Goal: Use online tool/utility: Utilize a website feature to perform a specific function

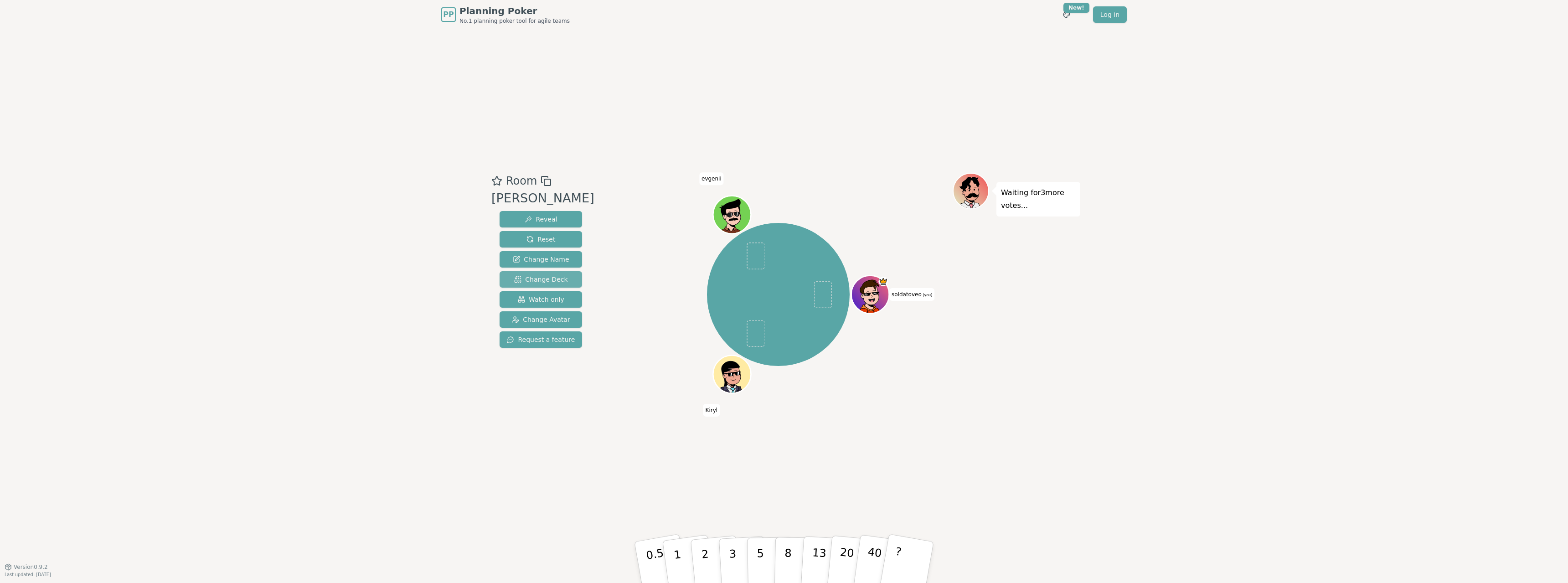
click at [508, 274] on button "Change Deck" at bounding box center [541, 279] width 83 height 16
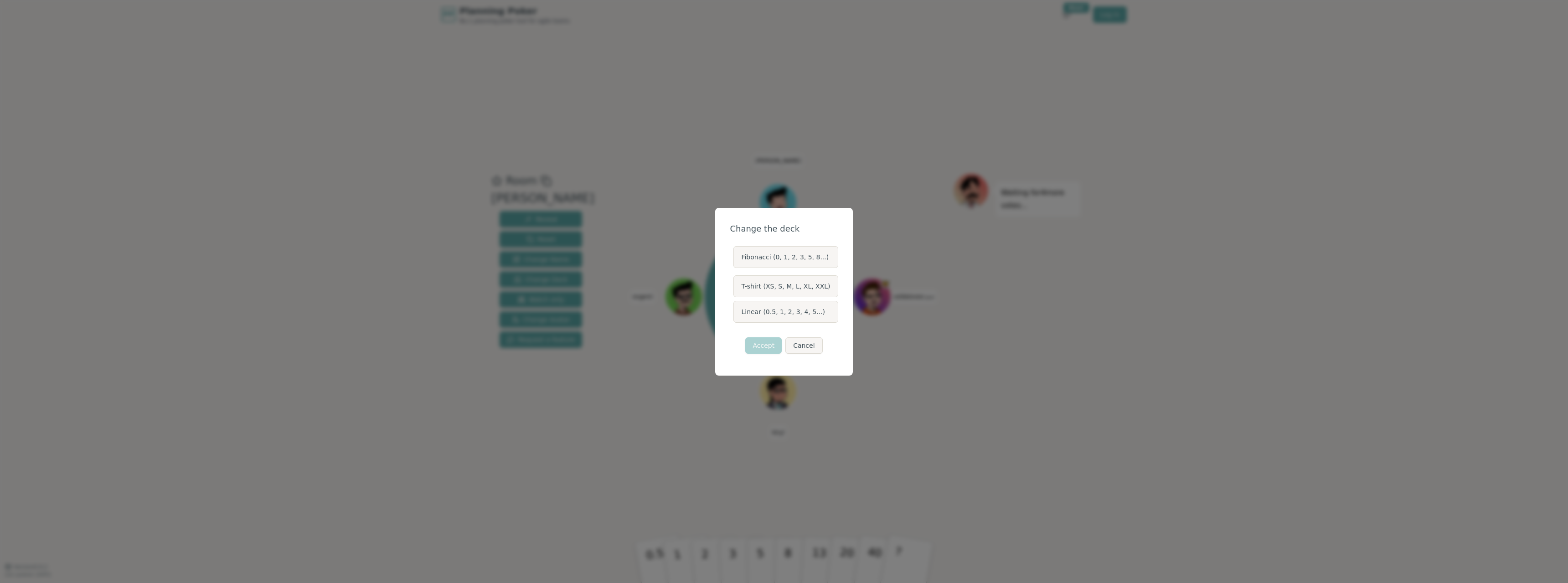
click at [785, 257] on label "Fibonacci (0, 1, 2, 3, 5, 8...)" at bounding box center [785, 257] width 104 height 22
click at [737, 257] on button "Fibonacci (0, 1, 2, 3, 5, 8...)" at bounding box center [733, 257] width 7 height 7
click at [767, 342] on button "Accept" at bounding box center [763, 345] width 37 height 16
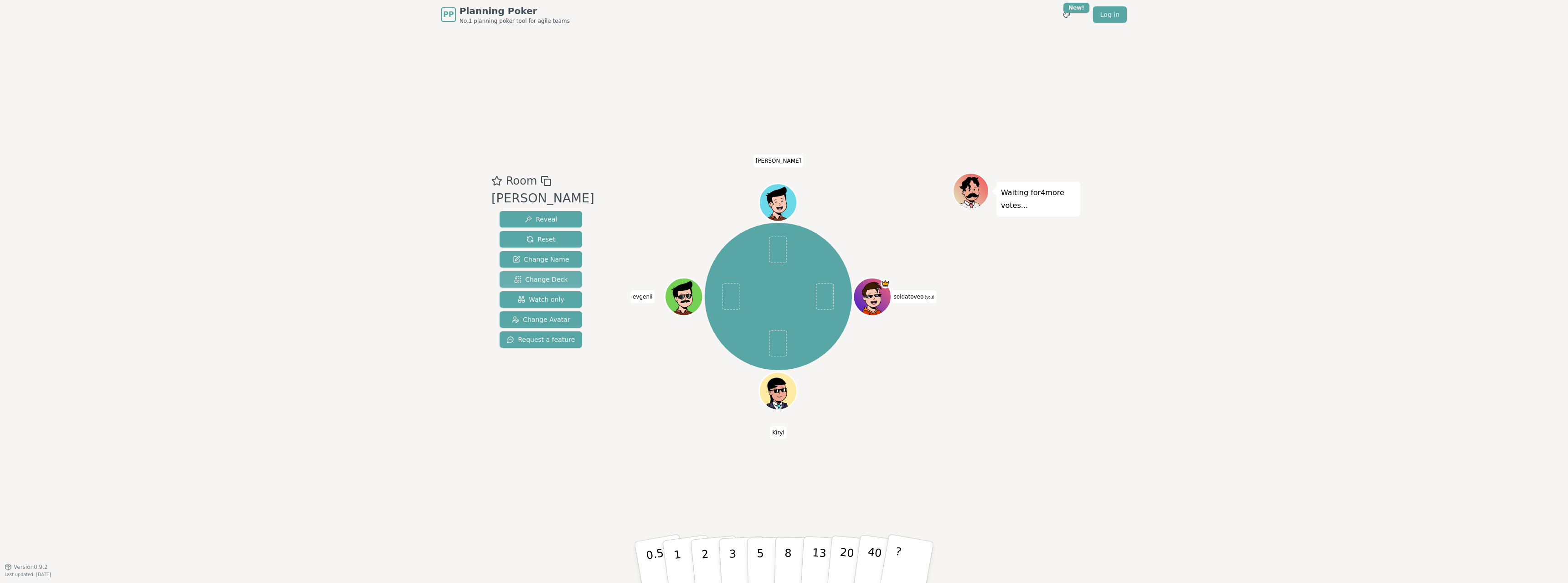
click at [530, 277] on span "Change Deck" at bounding box center [541, 279] width 54 height 9
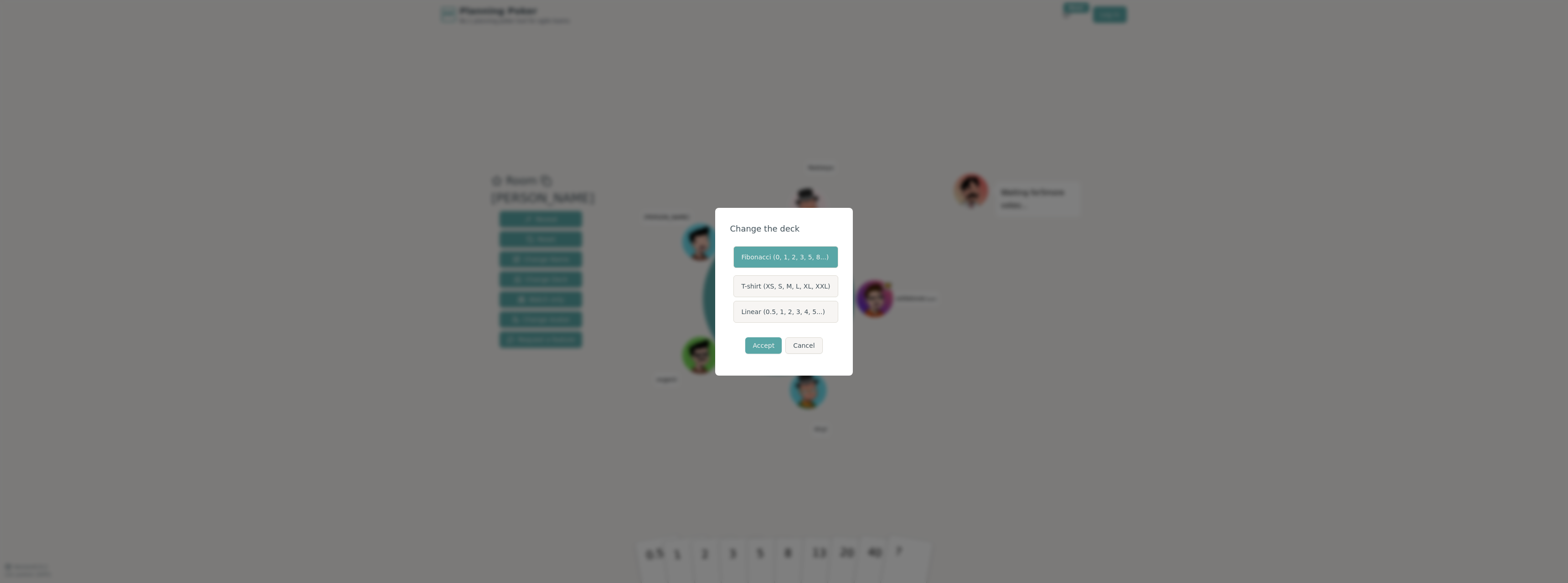
click at [791, 315] on label "Linear (0.5, 1, 2, 3, 4, 5...)" at bounding box center [785, 312] width 104 height 22
click at [737, 315] on button "Linear (0.5, 1, 2, 3, 4, 5...)" at bounding box center [733, 312] width 7 height 7
click at [770, 344] on button "Accept" at bounding box center [763, 345] width 37 height 16
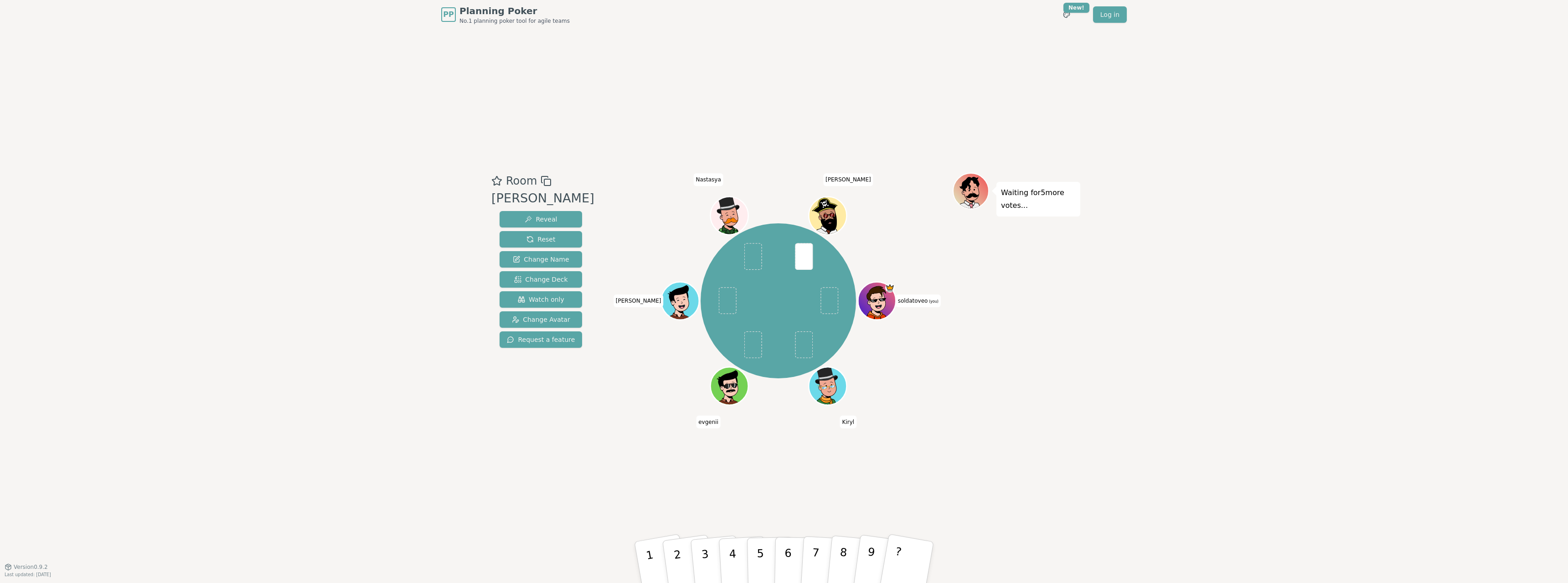
click at [1129, 464] on div "PP Planning Poker No.1 planning poker tool for agile teams Toggle theme New! Lo…" at bounding box center [784, 292] width 1568 height 583
click at [710, 556] on button "3" at bounding box center [715, 562] width 52 height 72
click at [703, 568] on p "3" at bounding box center [705, 564] width 12 height 50
click at [715, 556] on button "3" at bounding box center [715, 562] width 52 height 72
click at [1098, 464] on div "PP Planning Poker No.1 planning poker tool for agile teams Toggle theme New! Lo…" at bounding box center [784, 292] width 1568 height 583
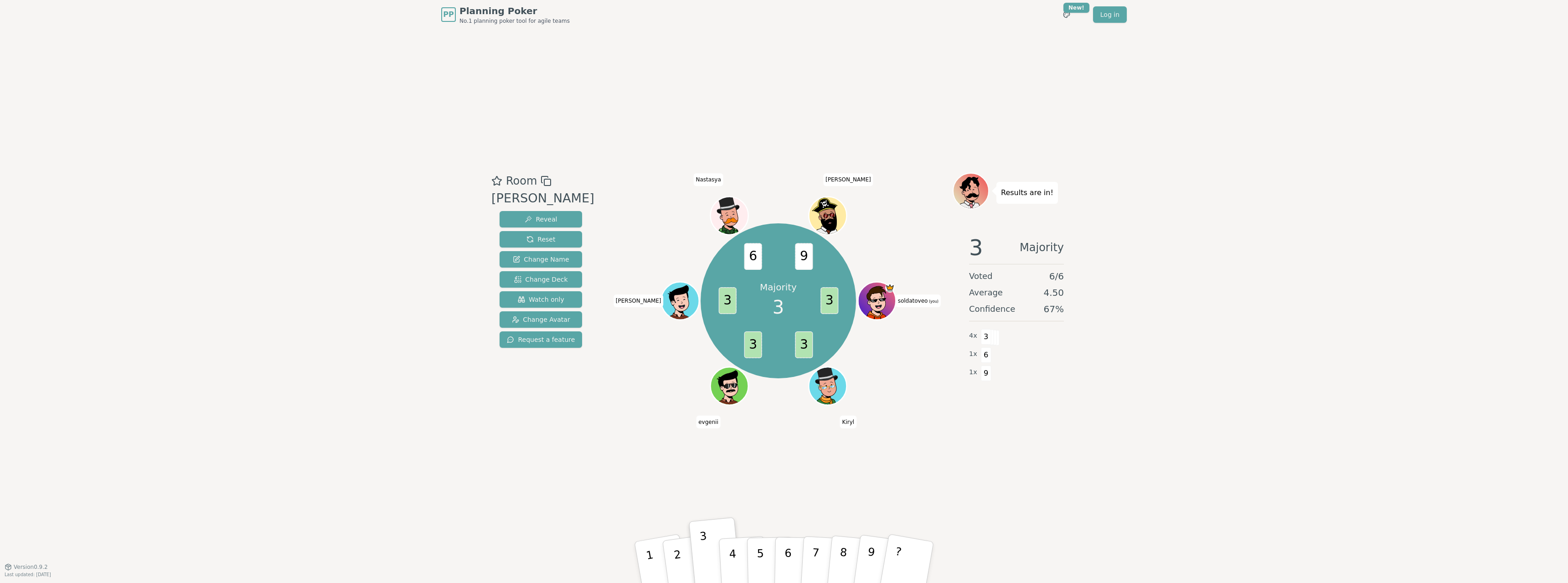
click at [1324, 394] on div "PP Planning Poker No.1 planning poker tool for agile teams Toggle theme New! Lo…" at bounding box center [784, 292] width 1568 height 583
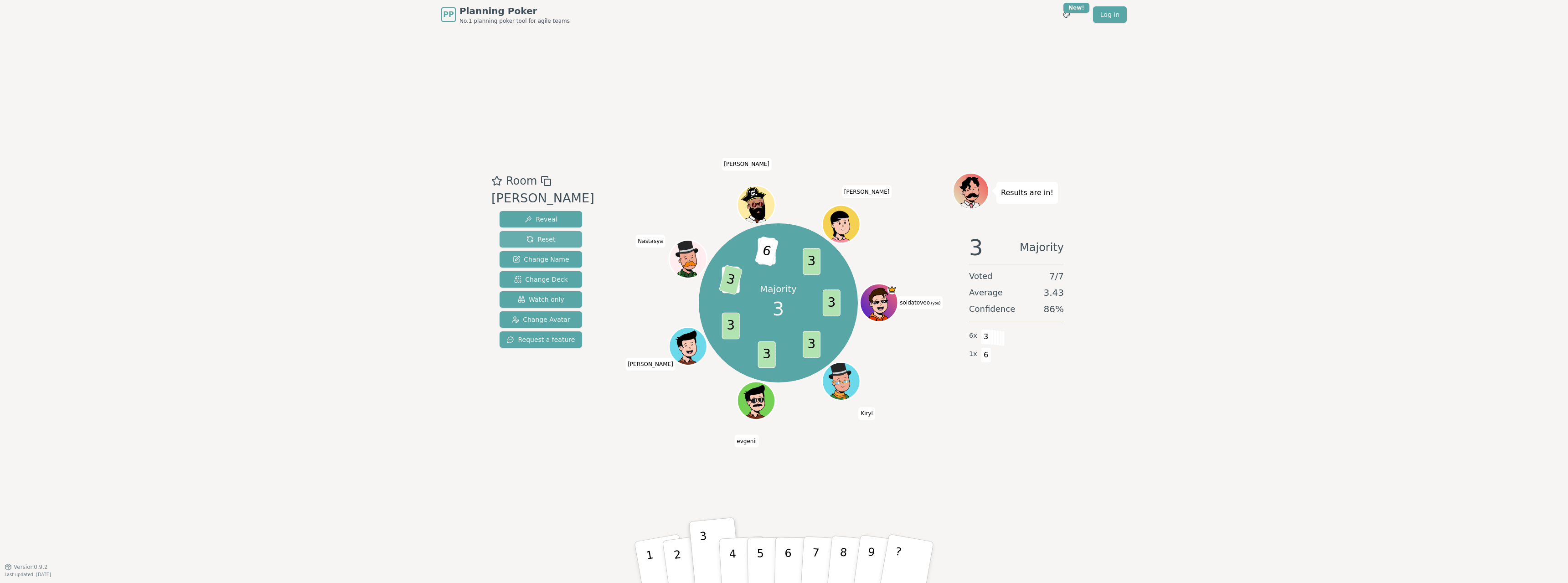
click at [539, 235] on span "Reset" at bounding box center [541, 239] width 29 height 9
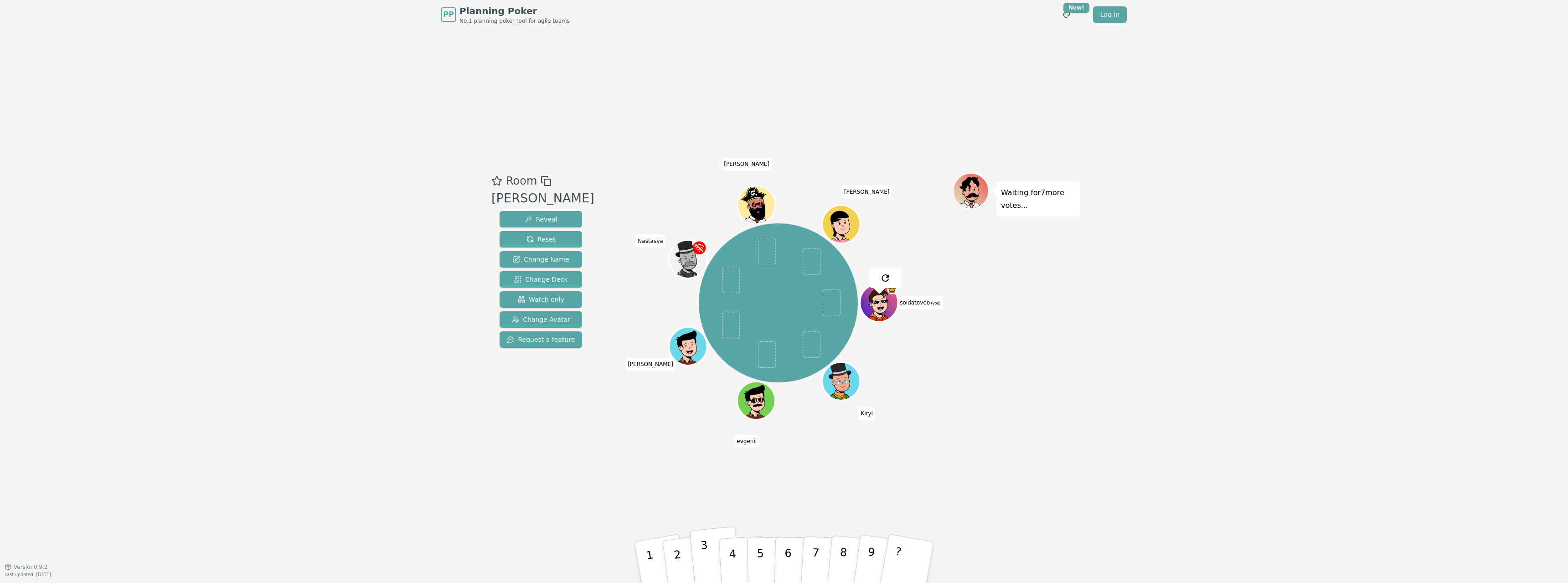
click at [705, 557] on p "3" at bounding box center [705, 564] width 12 height 50
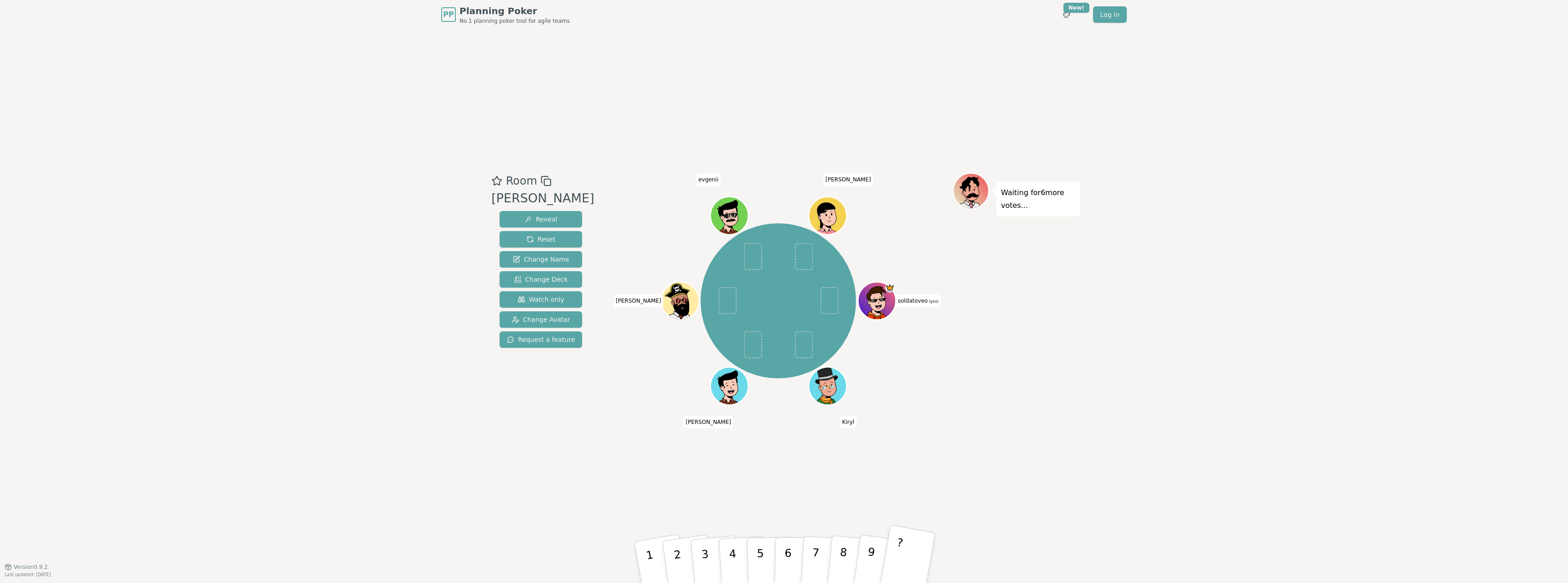
click at [909, 549] on button "?" at bounding box center [908, 562] width 57 height 75
click at [538, 214] on button "Reveal" at bounding box center [541, 219] width 83 height 16
click at [849, 553] on button "8" at bounding box center [852, 562] width 52 height 72
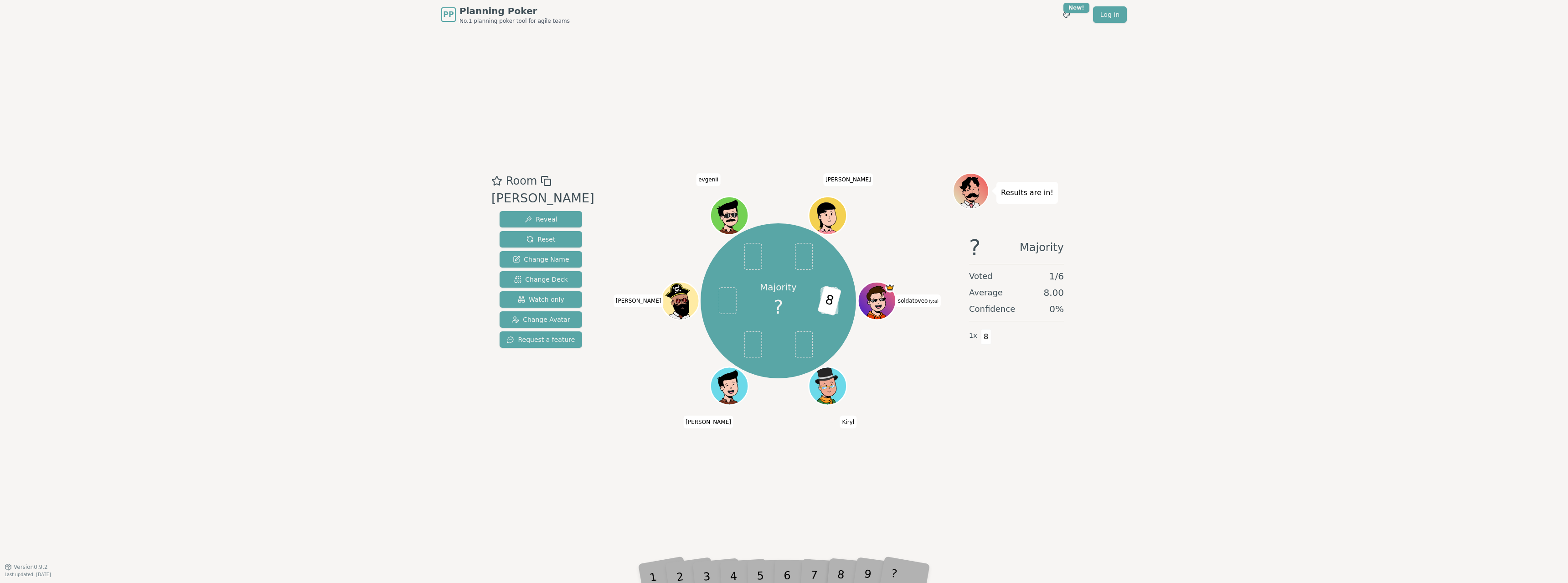
click at [870, 568] on div "9" at bounding box center [880, 562] width 32 height 35
click at [531, 220] on span "Reveal" at bounding box center [541, 219] width 32 height 9
click at [535, 235] on span "Reset" at bounding box center [541, 239] width 29 height 9
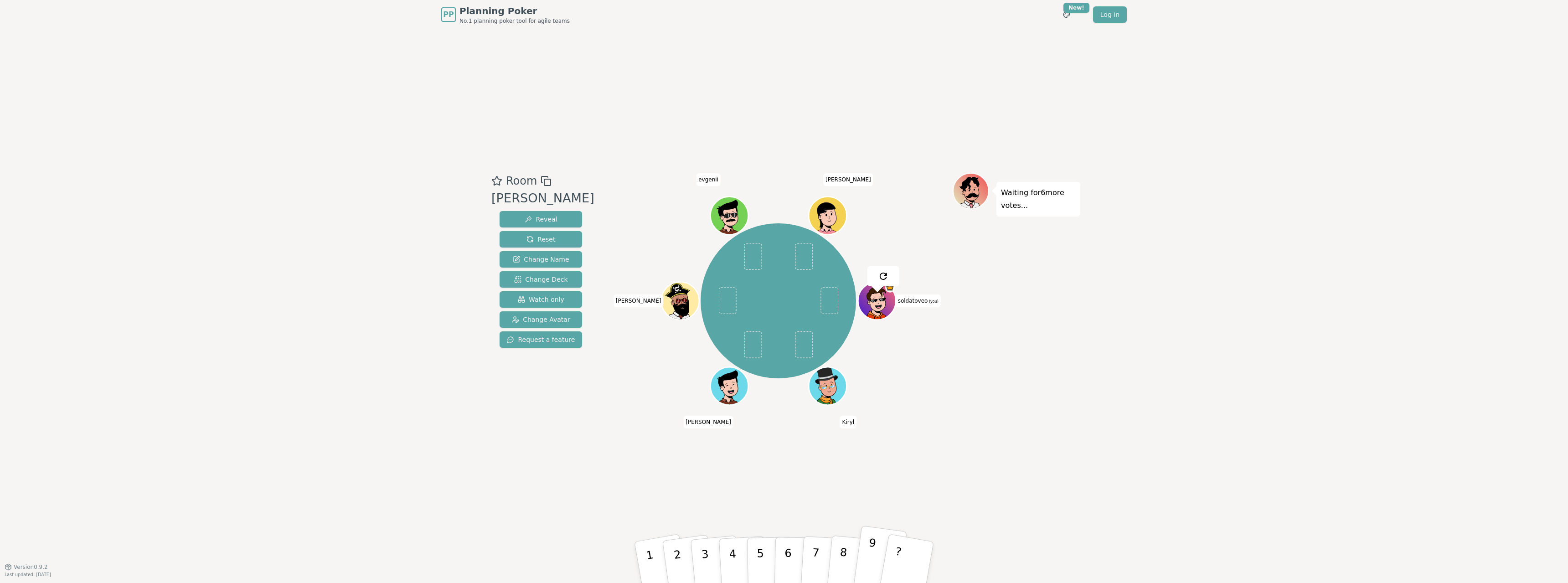
click at [876, 540] on button "9" at bounding box center [879, 562] width 54 height 74
click at [540, 220] on span "Reveal" at bounding box center [541, 219] width 32 height 9
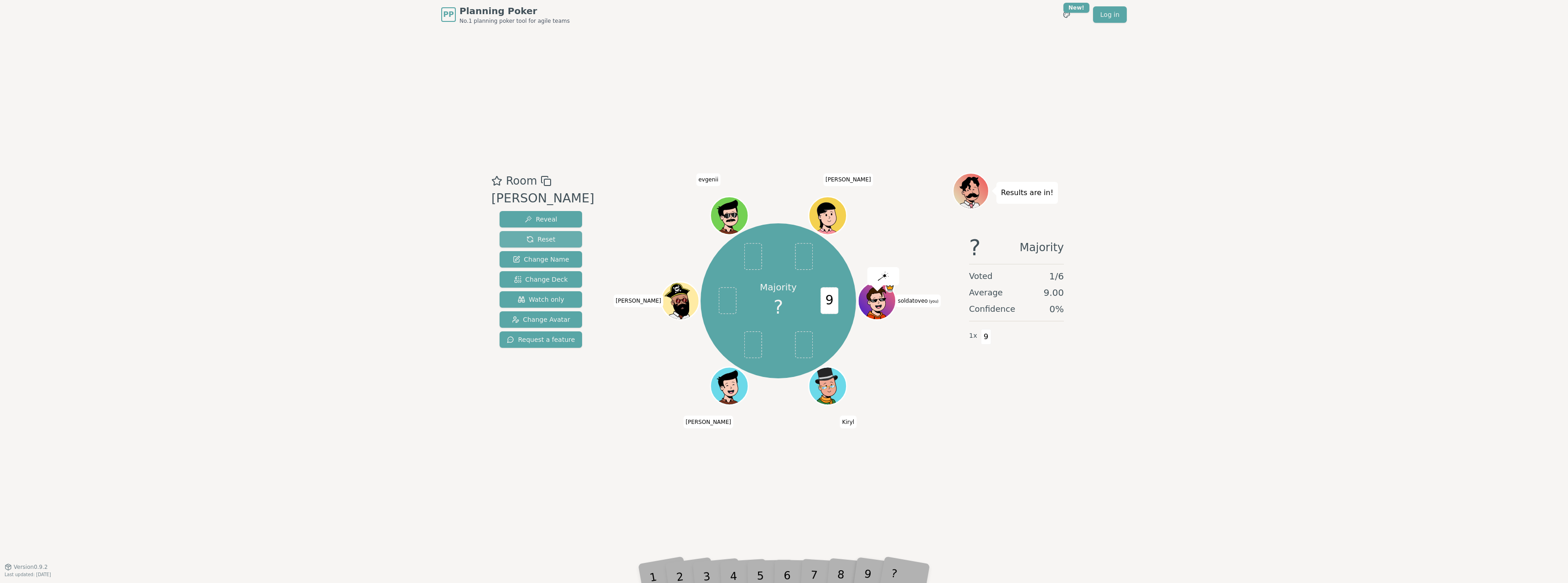
click at [527, 239] on span "Reset" at bounding box center [541, 239] width 29 height 9
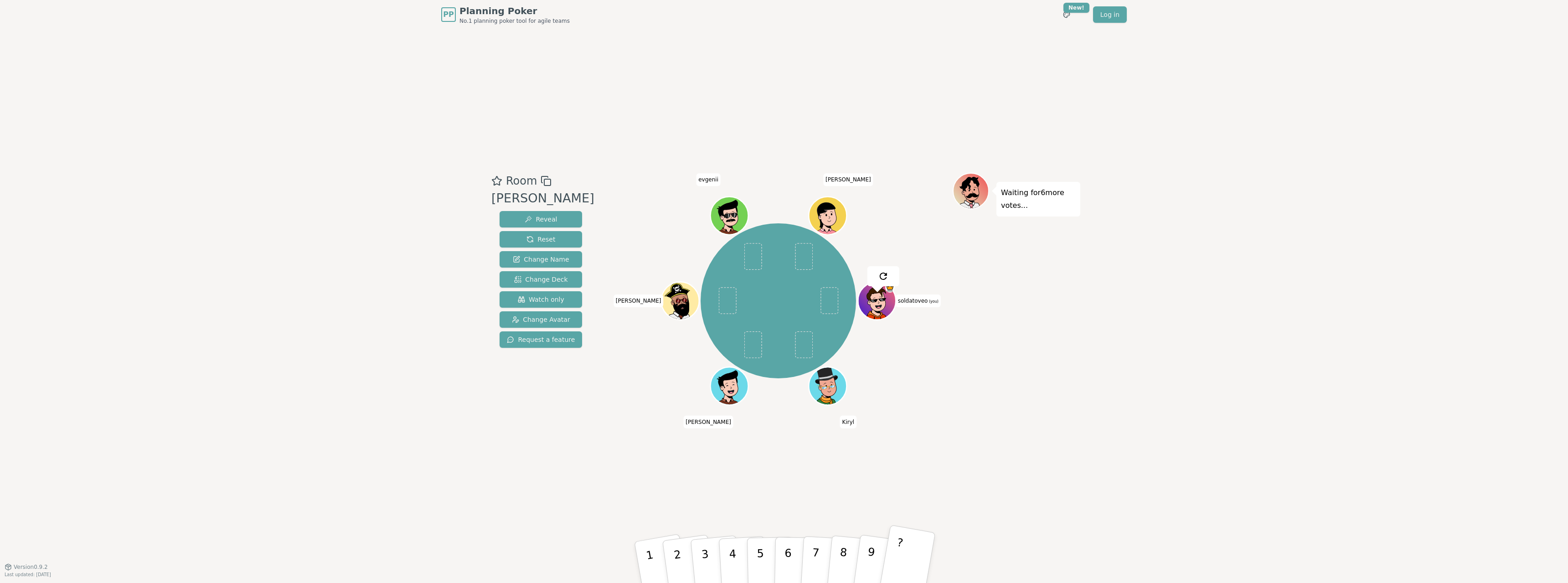
click at [923, 559] on button "?" at bounding box center [908, 562] width 57 height 75
click at [527, 232] on button "Reset" at bounding box center [541, 239] width 83 height 16
click at [1088, 461] on div "PP Planning Poker No.1 planning poker tool for agile teams Toggle theme New! Lo…" at bounding box center [784, 292] width 1568 height 583
click at [536, 279] on span "Change Deck" at bounding box center [541, 279] width 54 height 9
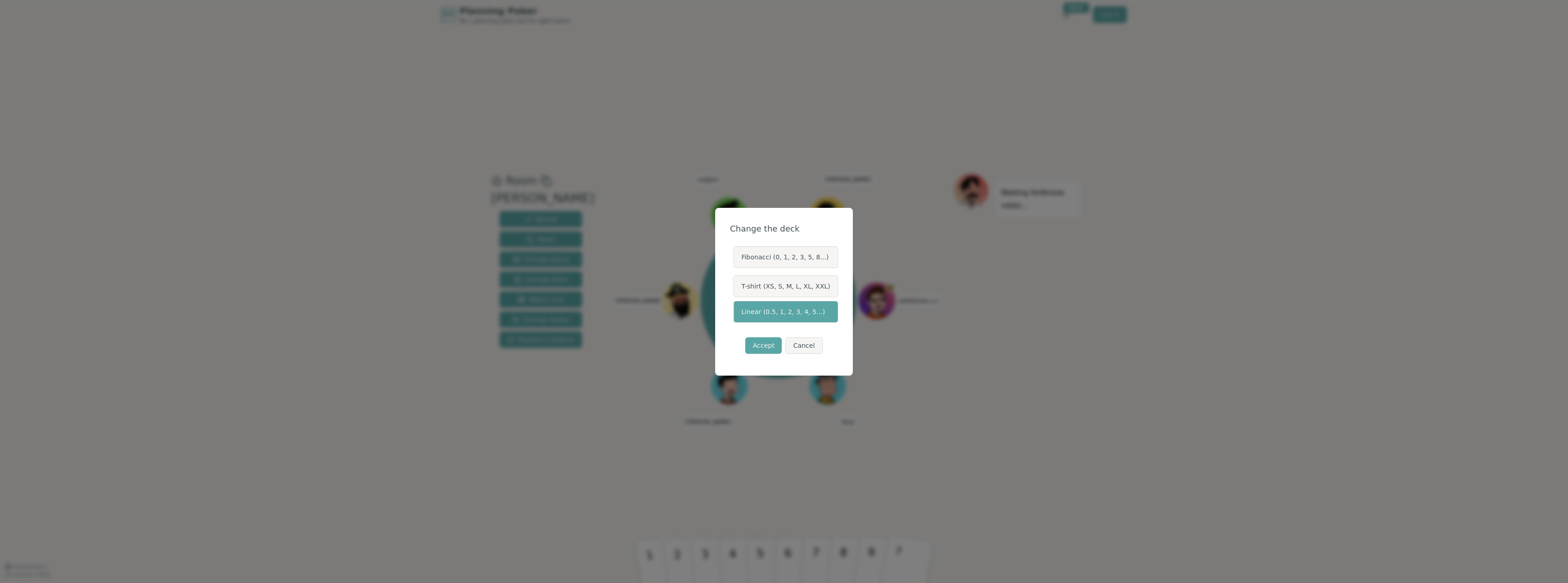
click at [776, 259] on label "Fibonacci (0, 1, 2, 3, 5, 8...)" at bounding box center [785, 257] width 104 height 22
click at [737, 259] on button "Fibonacci (0, 1, 2, 3, 5, 8...)" at bounding box center [733, 257] width 7 height 7
drag, startPoint x: 763, startPoint y: 332, endPoint x: 763, endPoint y: 340, distance: 8.0
click at [763, 333] on div "Accept Cancel" at bounding box center [783, 345] width 108 height 31
click at [767, 347] on button "Accept" at bounding box center [763, 345] width 37 height 16
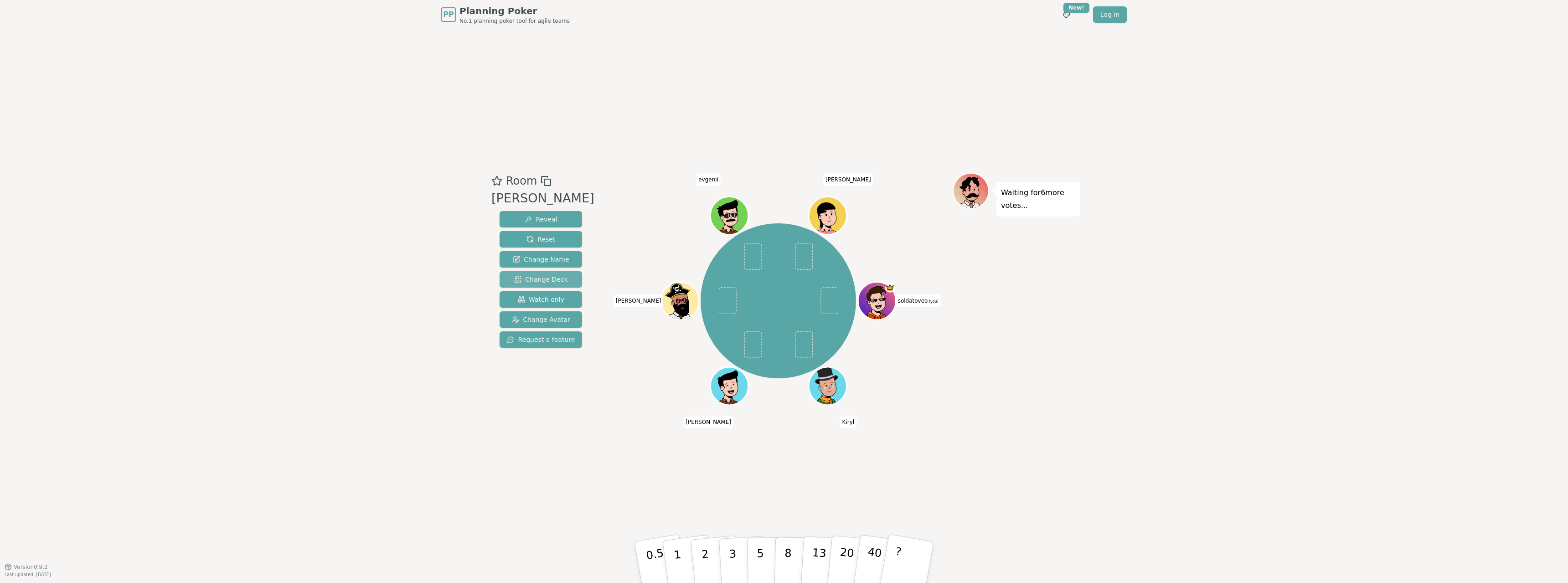
click at [540, 281] on span "Change Deck" at bounding box center [541, 279] width 54 height 9
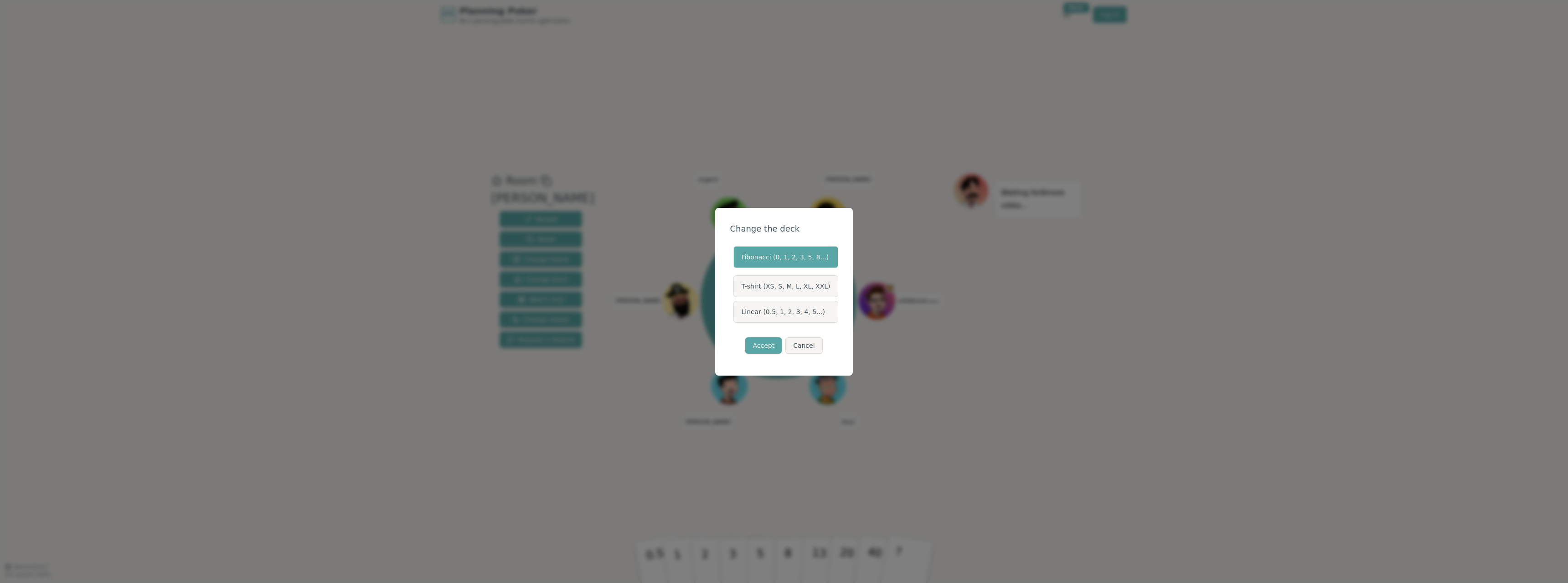
click at [799, 313] on label "Linear (0.5, 1, 2, 3, 4, 5...)" at bounding box center [785, 312] width 104 height 22
click at [737, 313] on button "Linear (0.5, 1, 2, 3, 4, 5...)" at bounding box center [733, 312] width 7 height 7
click at [768, 348] on button "Accept" at bounding box center [763, 345] width 37 height 16
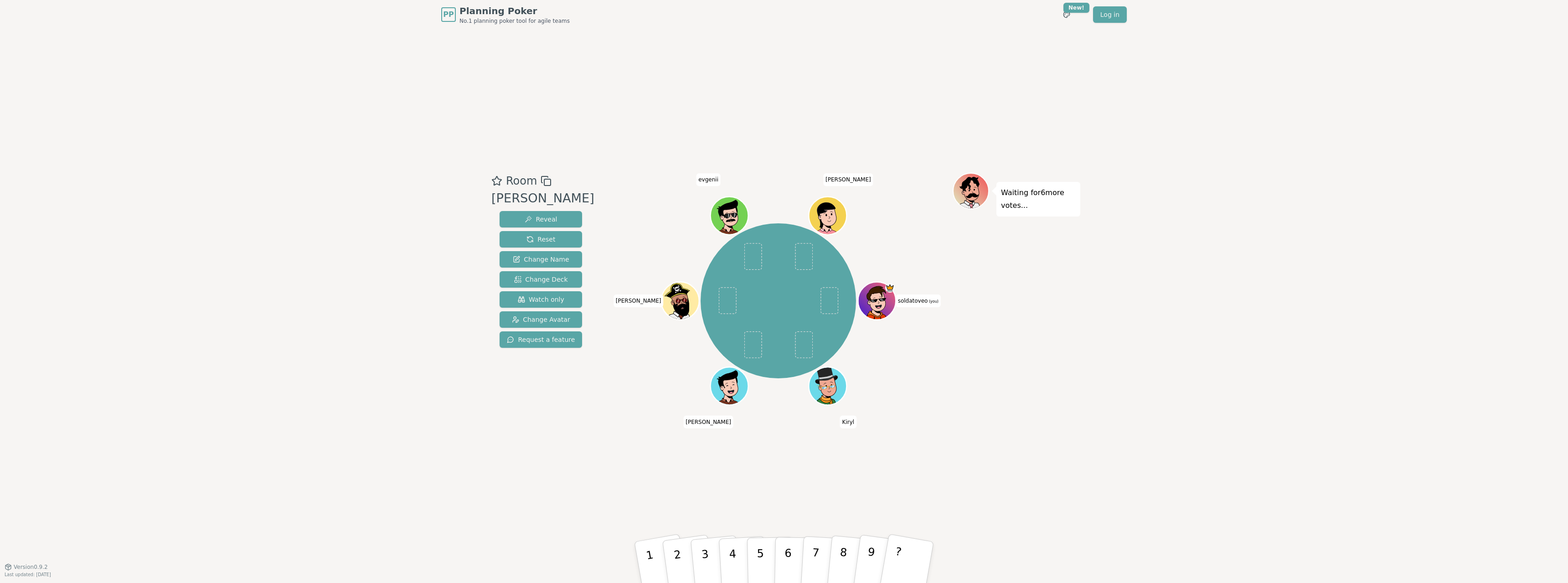
click at [892, 489] on div "Room [PERSON_NAME] Reveal Reset Change Name Change Deck Watch only Change Avata…" at bounding box center [783, 298] width 592 height 537
click at [534, 280] on span "Change Deck" at bounding box center [541, 279] width 54 height 9
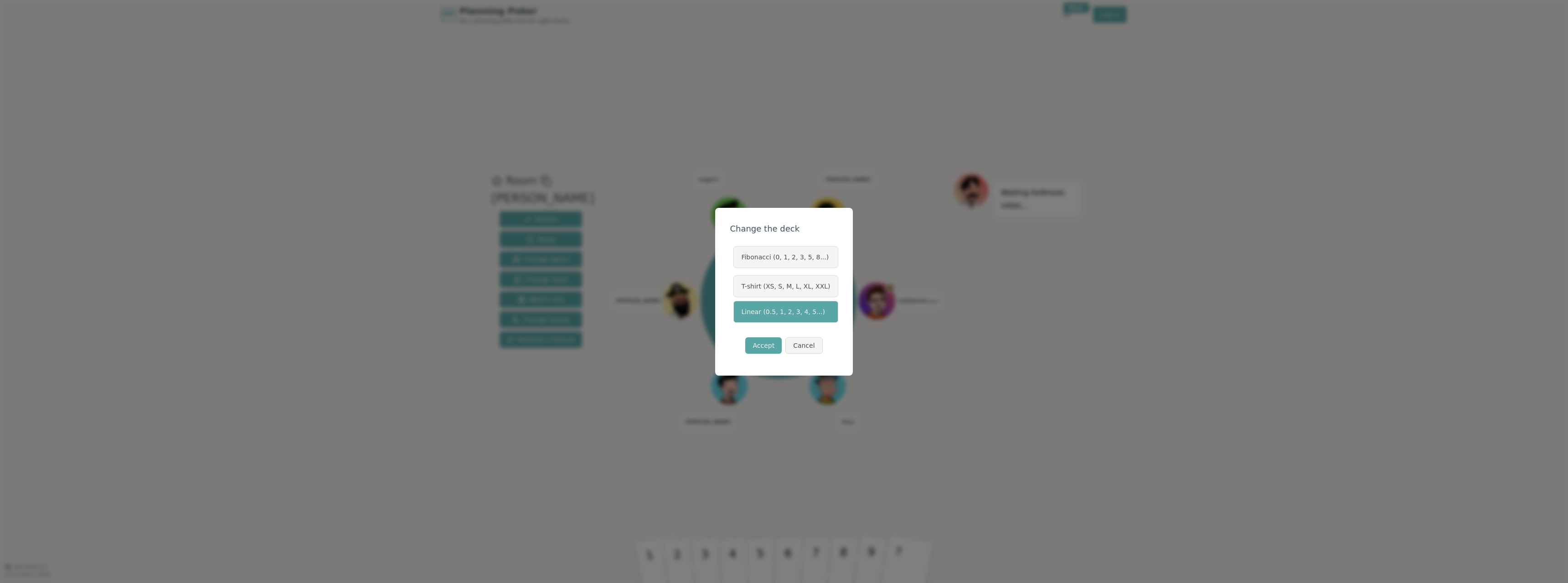
click at [784, 257] on label "Fibonacci (0, 1, 2, 3, 5, 8...)" at bounding box center [785, 257] width 104 height 22
click at [737, 257] on button "Fibonacci (0, 1, 2, 3, 5, 8...)" at bounding box center [733, 257] width 7 height 7
click at [756, 349] on button "Accept" at bounding box center [763, 345] width 37 height 16
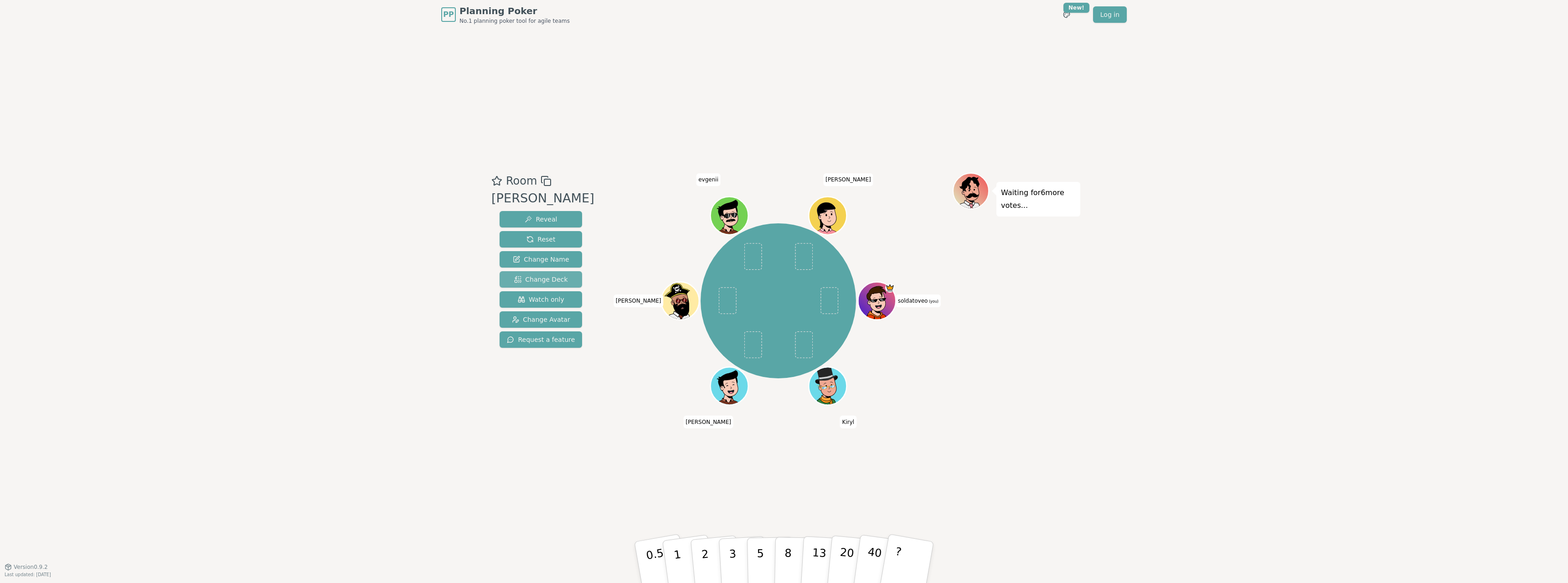
click at [537, 279] on span "Change Deck" at bounding box center [541, 279] width 54 height 9
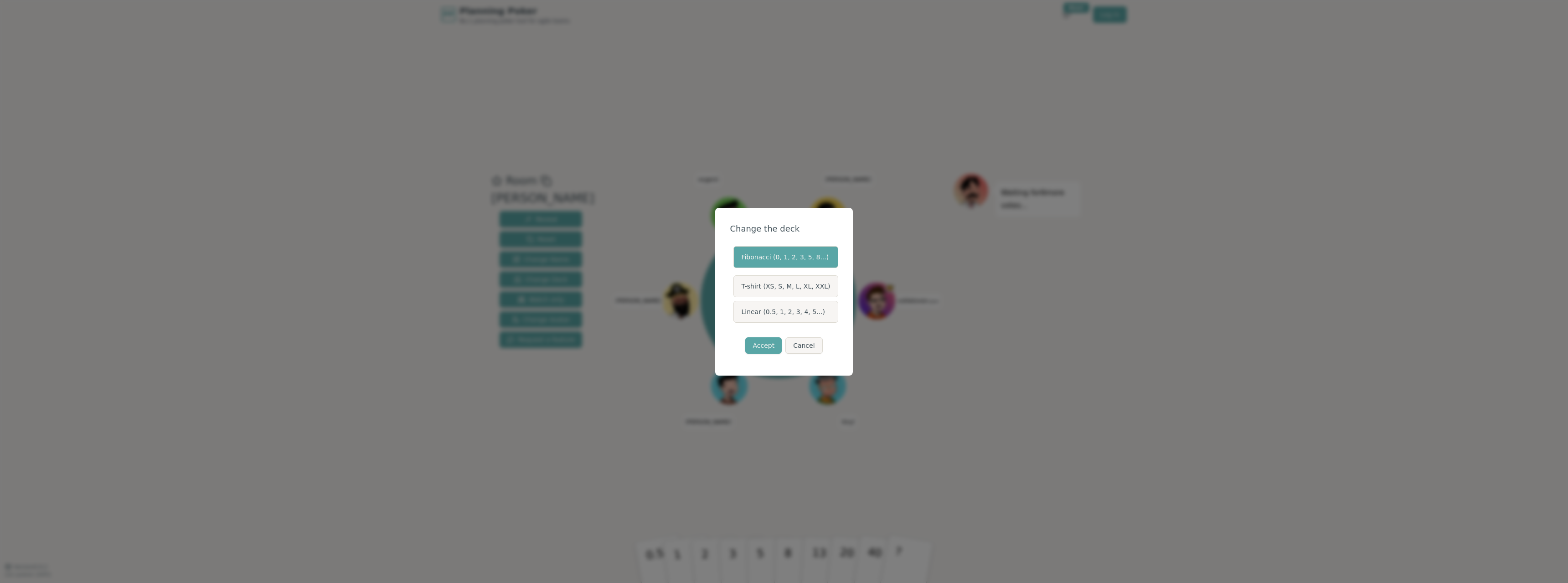
click at [790, 313] on label "Linear (0.5, 1, 2, 3, 4, 5...)" at bounding box center [785, 312] width 104 height 22
click at [737, 313] on button "Linear (0.5, 1, 2, 3, 4, 5...)" at bounding box center [733, 312] width 7 height 7
click at [773, 340] on button "Accept" at bounding box center [763, 345] width 37 height 16
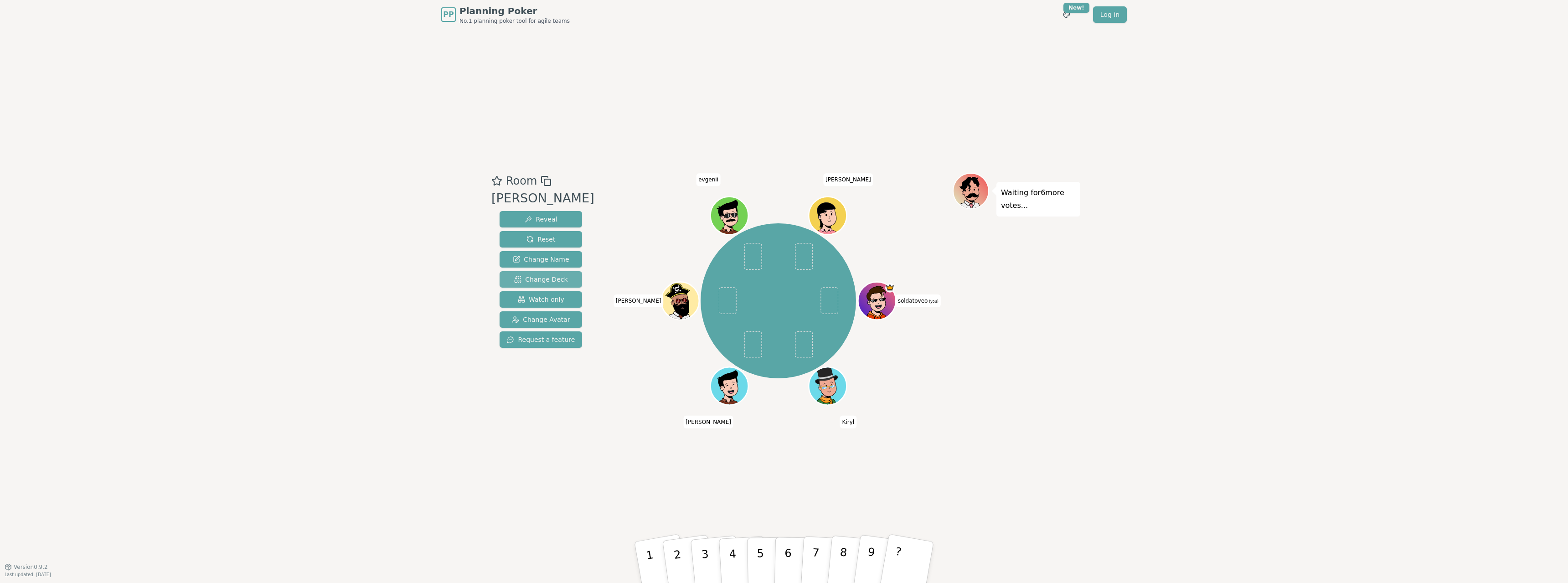
click at [531, 282] on span "Change Deck" at bounding box center [541, 279] width 54 height 9
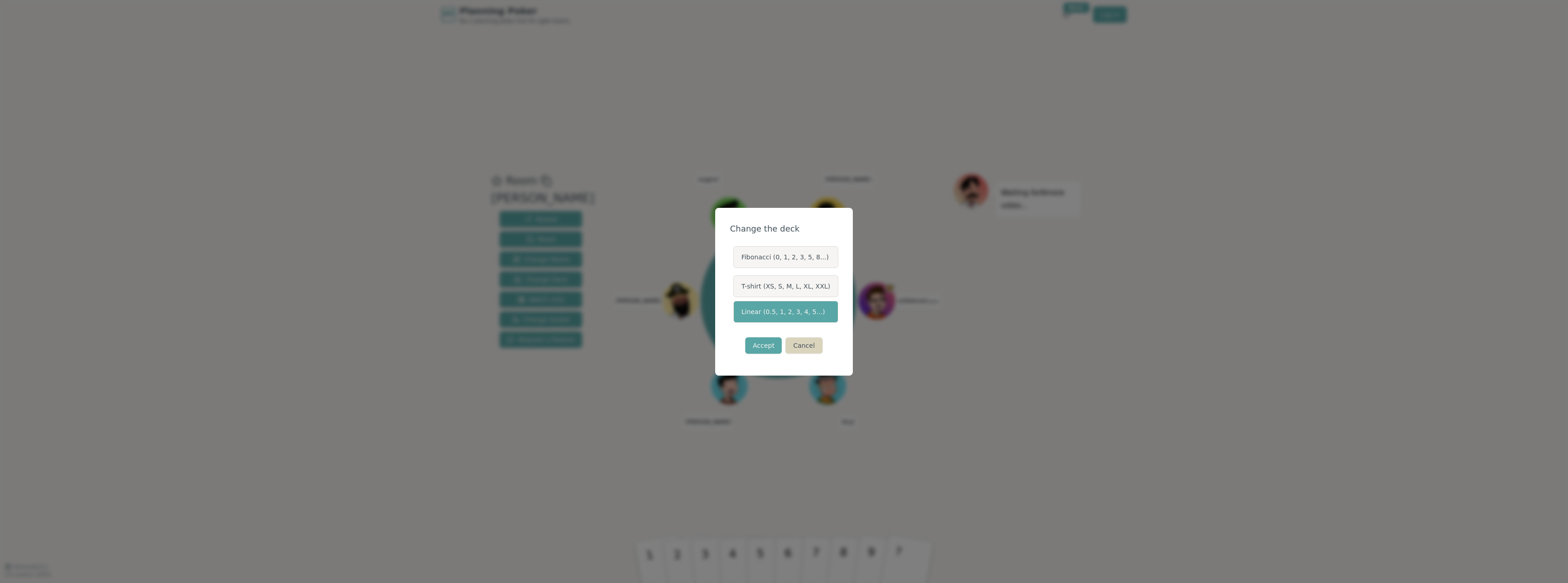
click at [796, 340] on button "Cancel" at bounding box center [803, 345] width 37 height 16
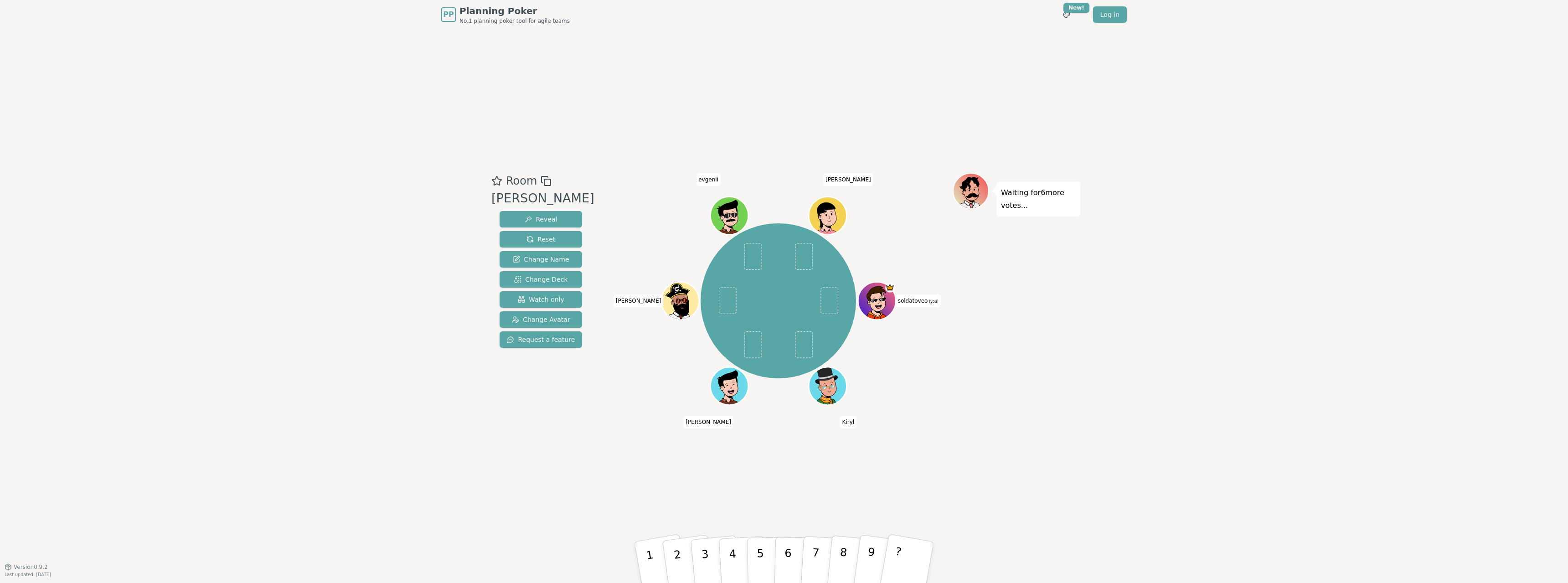
click at [995, 479] on div "Room [PERSON_NAME] Reveal Reset Change Name Change Deck Watch only Change Avata…" at bounding box center [783, 298] width 592 height 537
click at [1161, 435] on div "PP Planning Poker No.1 planning poker tool for agile teams Toggle theme New! Lo…" at bounding box center [784, 292] width 1568 height 583
